Goal: Transaction & Acquisition: Purchase product/service

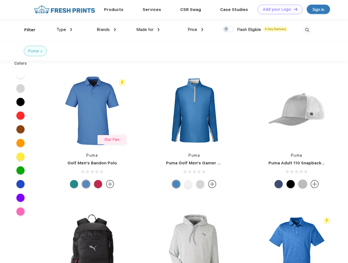
scroll to position [0, 0]
click at [278, 9] on link "Add your Logo Design Tool" at bounding box center [280, 10] width 45 height 10
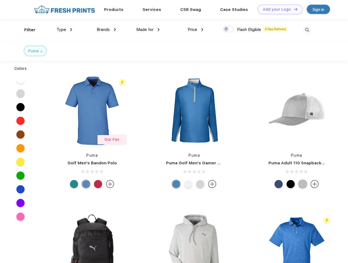
click at [0, 0] on div "Design Tool" at bounding box center [0, 0] width 0 height 0
click at [293, 9] on link "Add your Logo Design Tool" at bounding box center [280, 10] width 45 height 10
click at [26, 30] on div "Filter" at bounding box center [29, 30] width 11 height 6
click at [65, 30] on span "Type" at bounding box center [62, 29] width 10 height 5
click at [106, 30] on span "Brands" at bounding box center [103, 29] width 13 height 5
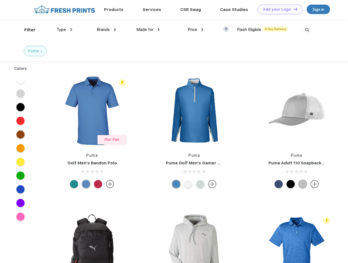
click at [148, 30] on span "Made for" at bounding box center [144, 29] width 17 height 5
click at [196, 30] on span "Price" at bounding box center [193, 29] width 10 height 5
click at [229, 29] on div at bounding box center [228, 29] width 11 height 6
click at [227, 29] on input "checkbox" at bounding box center [225, 28] width 4 height 4
click at [307, 30] on img at bounding box center [307, 29] width 9 height 9
